Goal: Task Accomplishment & Management: Manage account settings

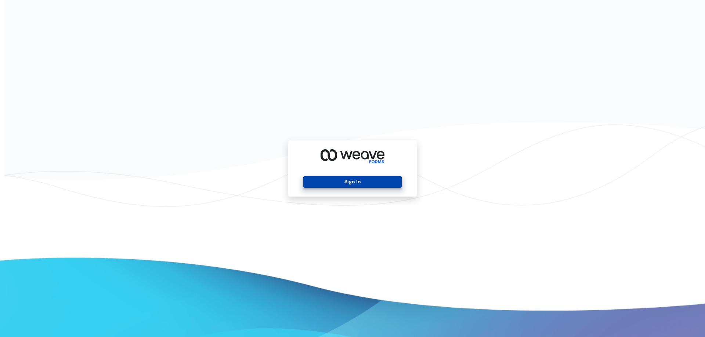
click at [339, 178] on button "Sign In" at bounding box center [352, 182] width 98 height 12
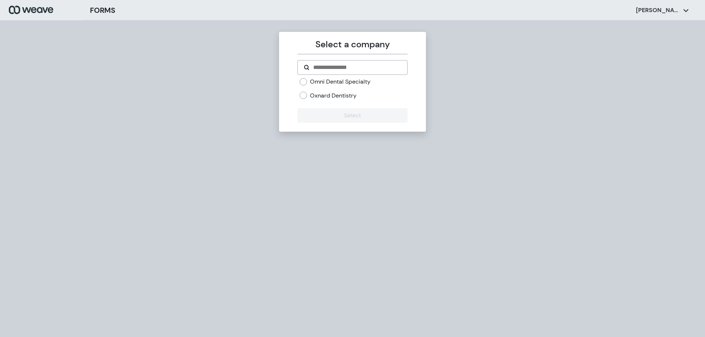
click at [332, 82] on label "Omni Dental Specialty" at bounding box center [340, 82] width 61 height 8
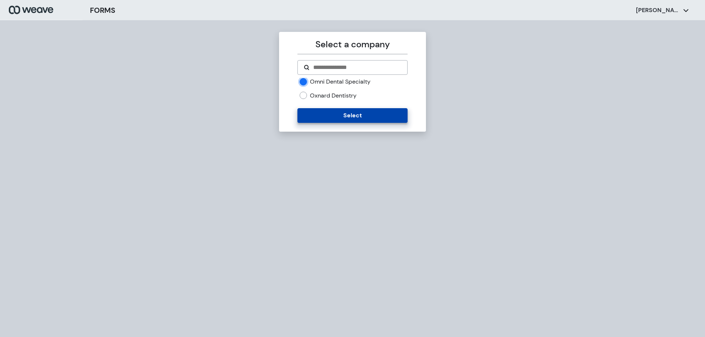
click at [340, 120] on button "Select" at bounding box center [352, 115] width 110 height 15
